Goal: Task Accomplishment & Management: Complete application form

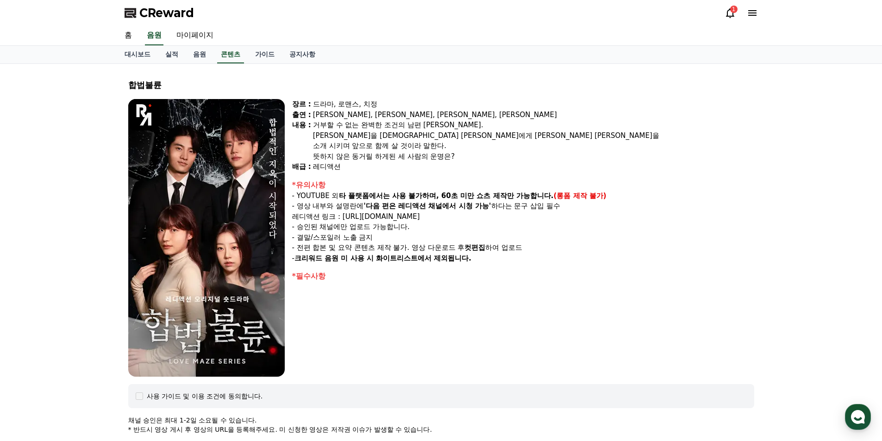
select select "**********"
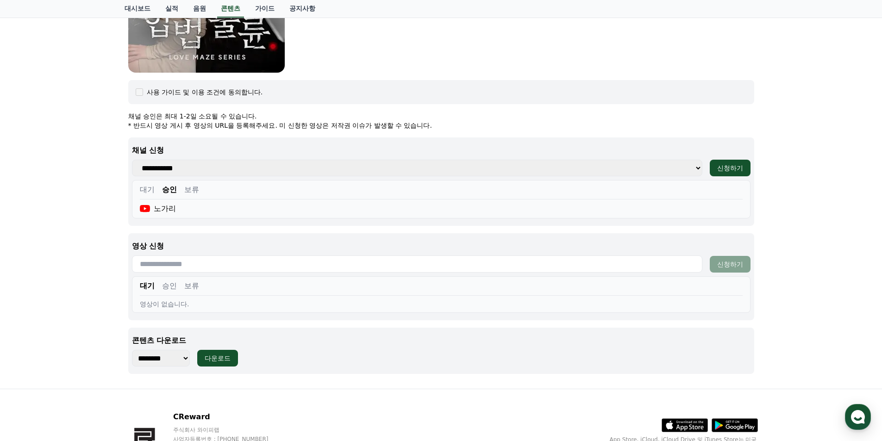
scroll to position [367, 0]
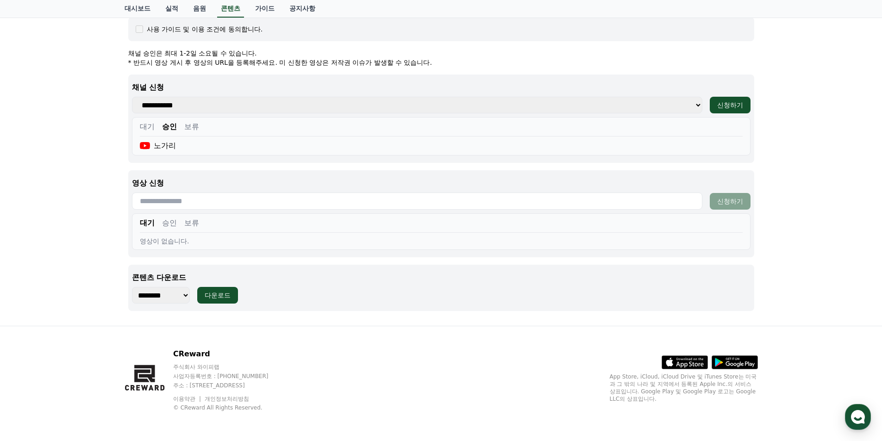
click at [195, 200] on input "text" at bounding box center [417, 201] width 571 height 17
paste input "**********"
type input "**********"
click at [737, 200] on div "신청하기" at bounding box center [730, 201] width 26 height 9
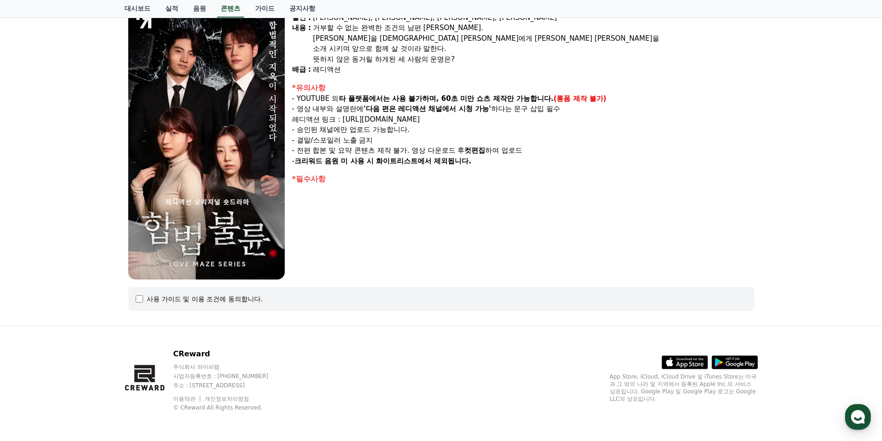
select select
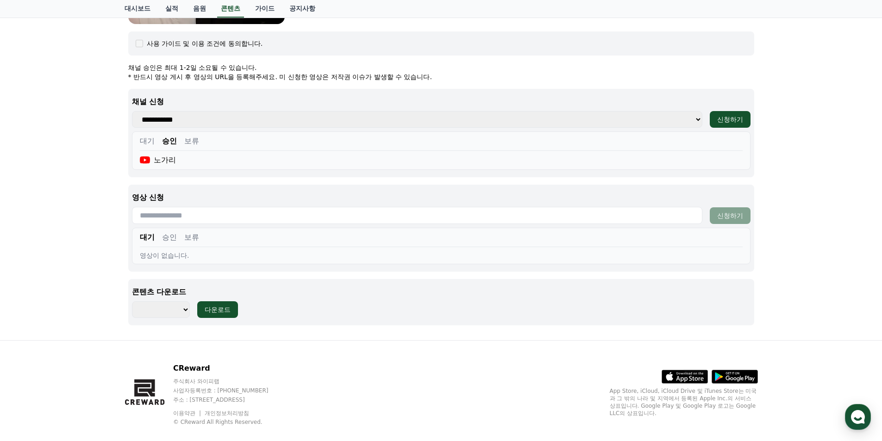
scroll to position [367, 0]
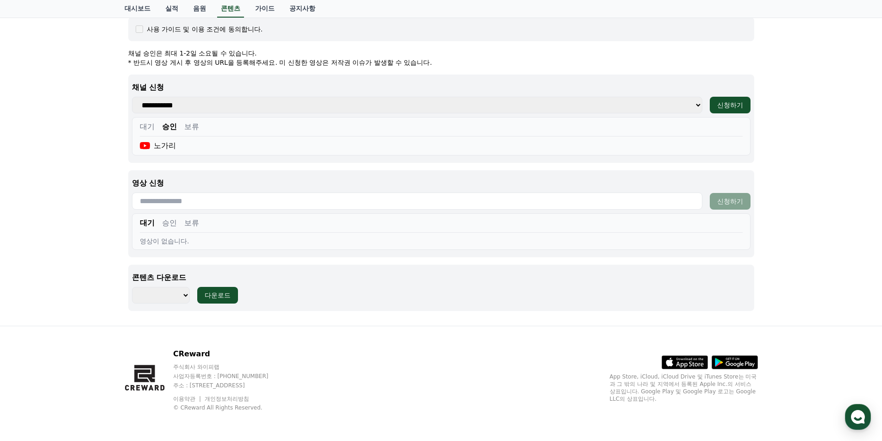
click at [168, 223] on button "승인" at bounding box center [169, 223] width 15 height 11
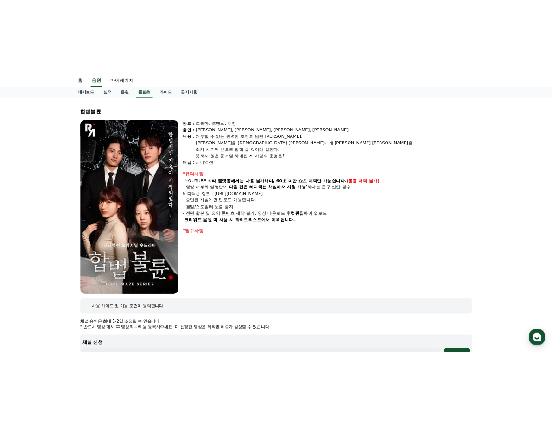
scroll to position [0, 0]
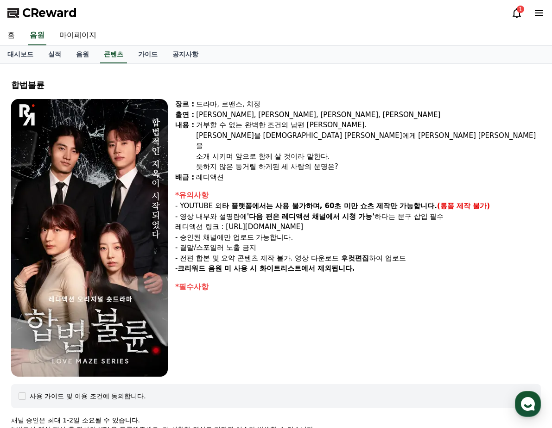
click at [518, 394] on button "CReward 상담 버튼" at bounding box center [528, 404] width 26 height 26
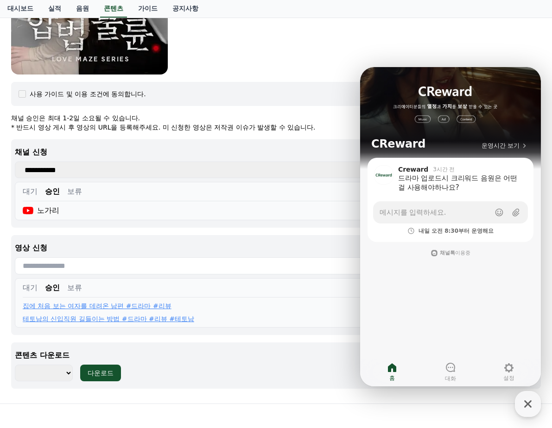
scroll to position [393, 0]
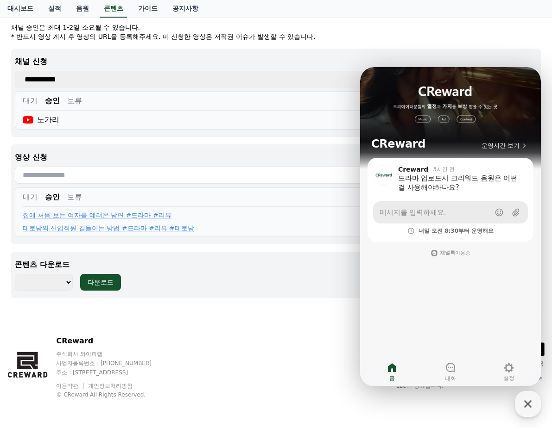
click at [410, 213] on span "메시지를 입력하세요." at bounding box center [412, 212] width 66 height 9
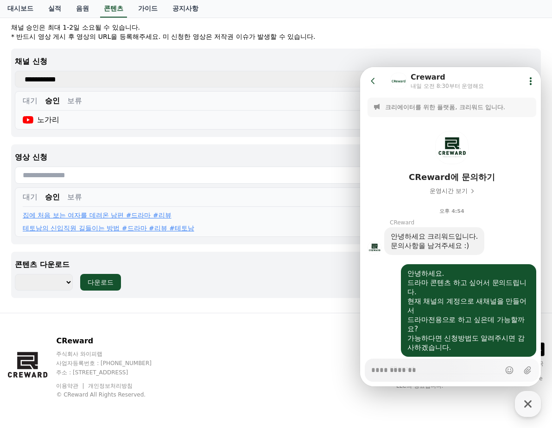
scroll to position [1012, 0]
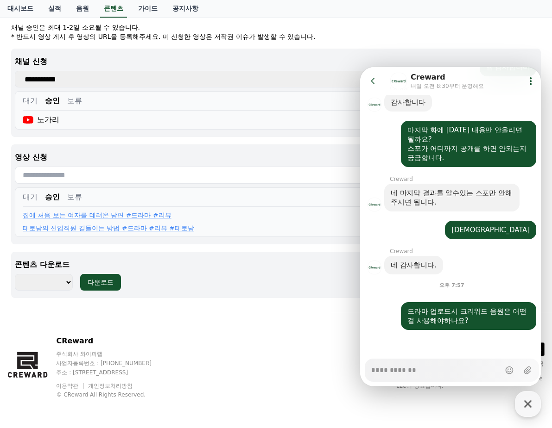
click at [421, 371] on textarea "Messenger Input Textarea" at bounding box center [435, 367] width 129 height 16
click at [490, 36] on p "* 반드시 영상 게시 후 영상의 URL을 등록해주세요. 미 신청한 영상은 저작권 이슈가 발생할 수 있습니다." at bounding box center [275, 36] width 529 height 9
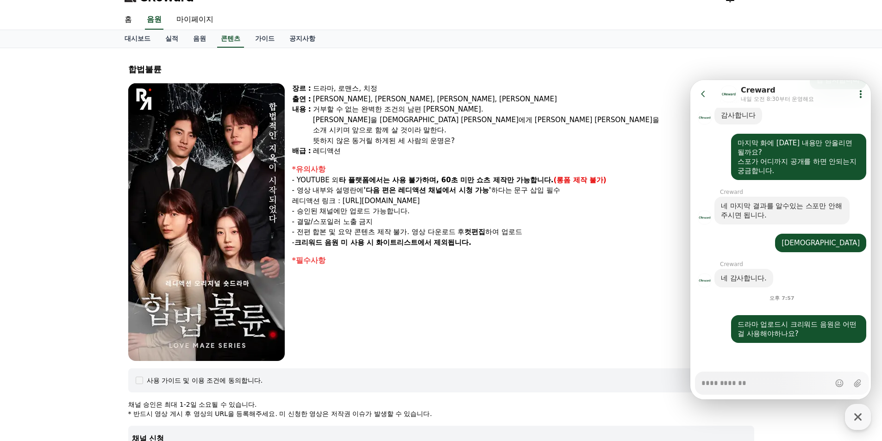
scroll to position [0, 0]
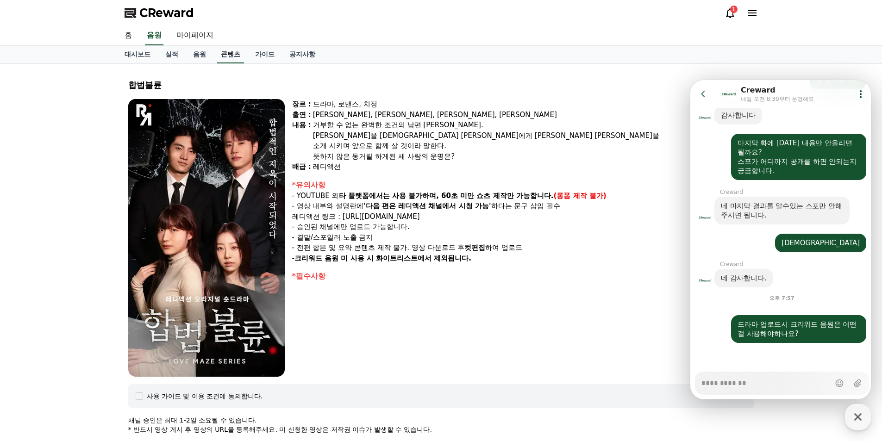
click at [229, 55] on link "콘텐츠" at bounding box center [230, 55] width 27 height 18
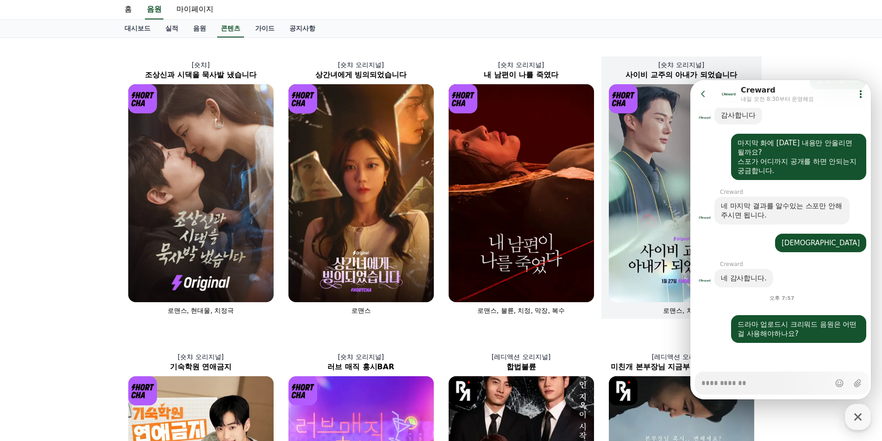
scroll to position [46, 0]
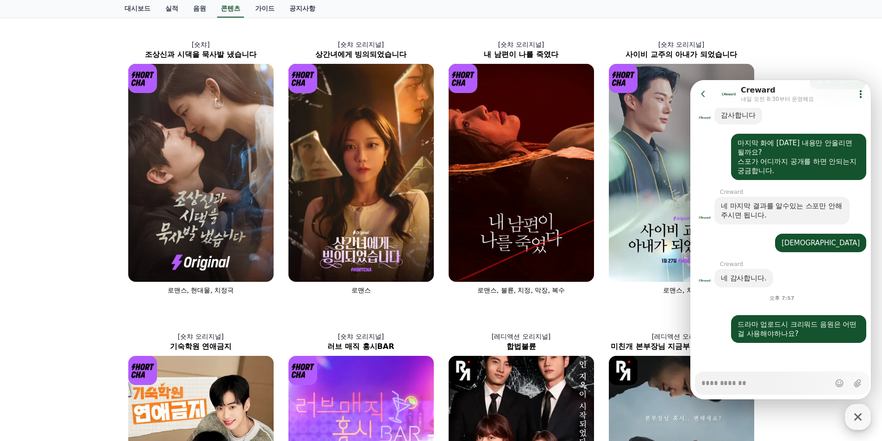
click at [855, 414] on icon "button" at bounding box center [858, 417] width 17 height 17
type textarea "*"
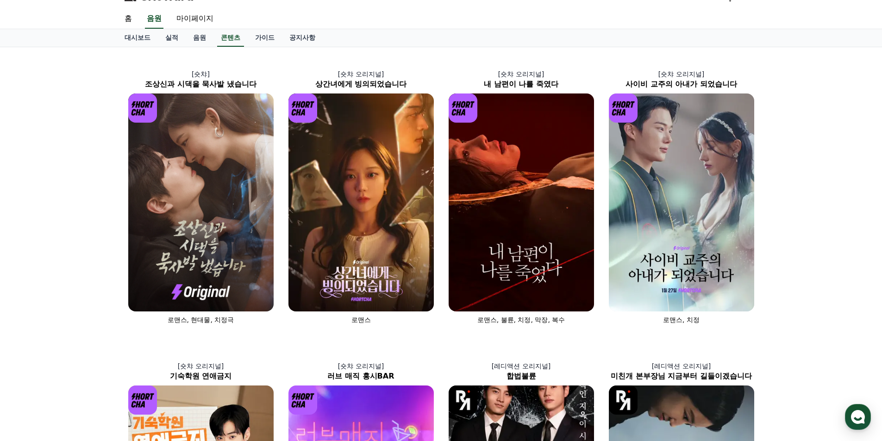
scroll to position [0, 0]
